Goal: Transaction & Acquisition: Purchase product/service

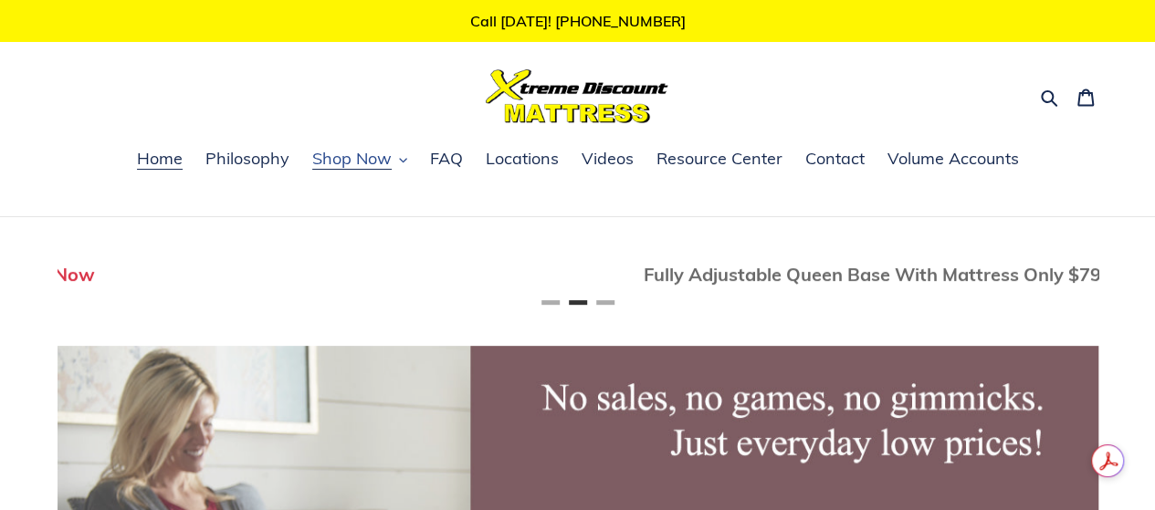
scroll to position [0, 1041]
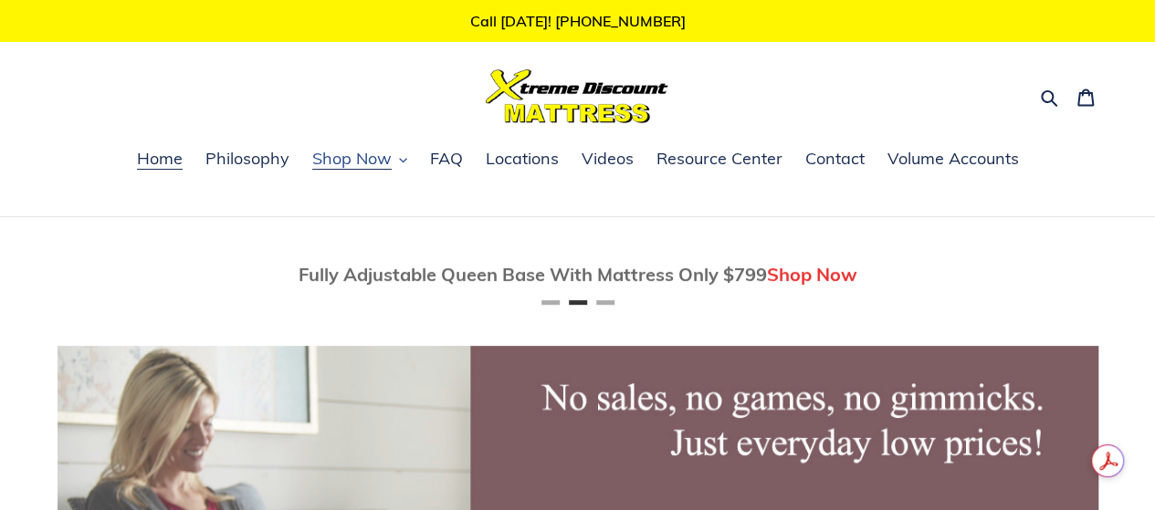
click at [361, 160] on span "Shop Now" at bounding box center [351, 159] width 79 height 22
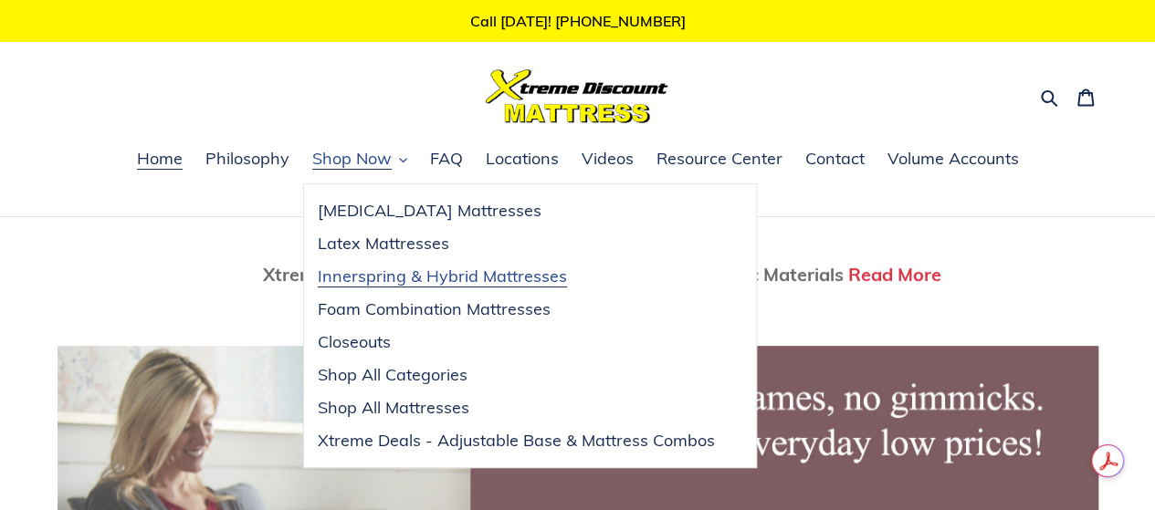
scroll to position [0, 2081]
click at [480, 277] on span "Innerspring & Hybrid Mattresses" at bounding box center [442, 277] width 249 height 22
